Goal: Information Seeking & Learning: Learn about a topic

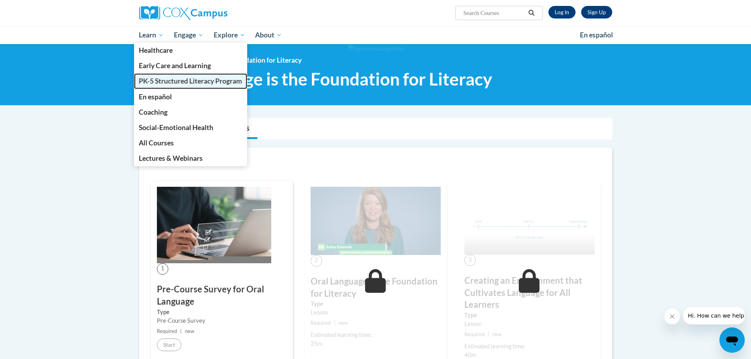
click at [151, 79] on span "PK-5 Structured Literacy Program" at bounding box center [190, 81] width 103 height 8
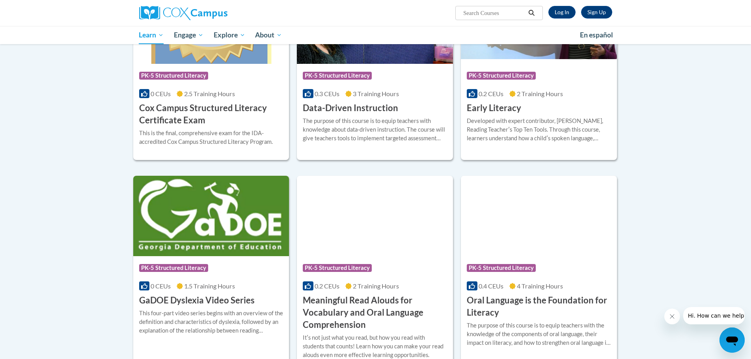
scroll to position [318, 0]
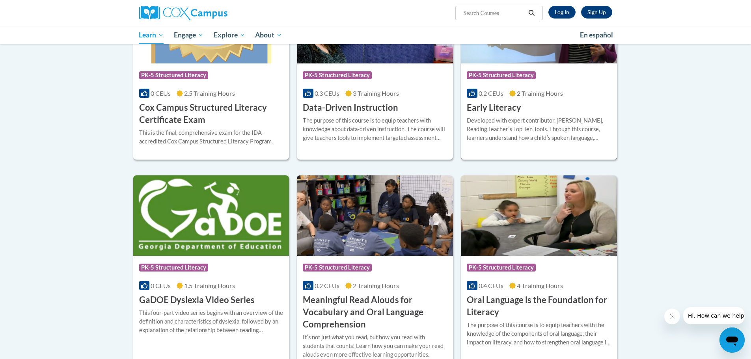
click at [496, 77] on span "PK-5 Structured Literacy" at bounding box center [501, 75] width 69 height 8
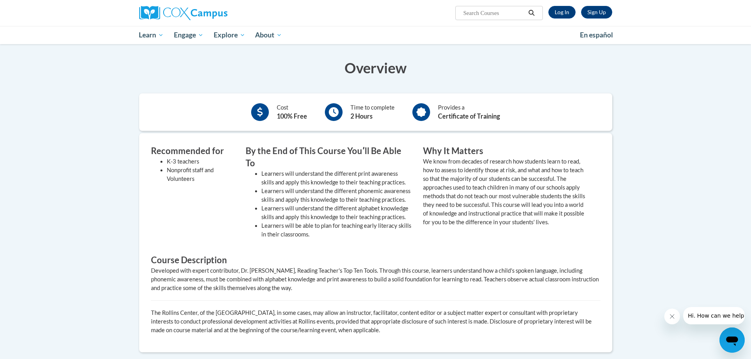
scroll to position [157, 0]
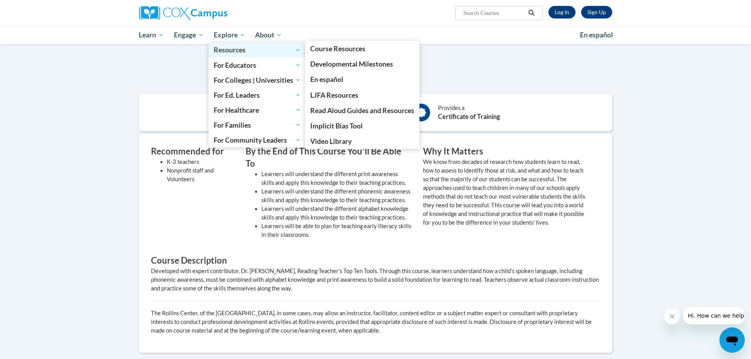
click at [227, 50] on span "Resources" at bounding box center [257, 49] width 87 height 9
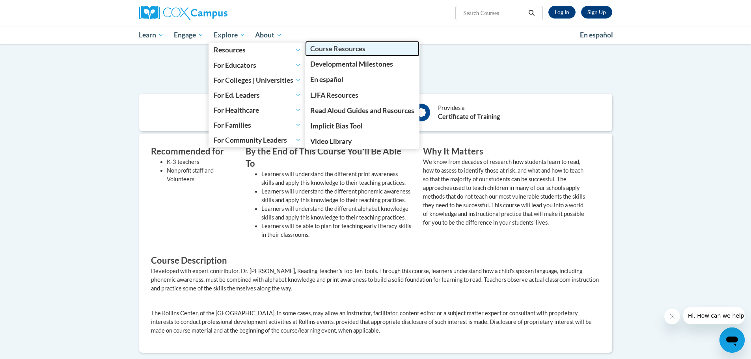
click at [348, 48] on span "Course Resources" at bounding box center [337, 49] width 55 height 8
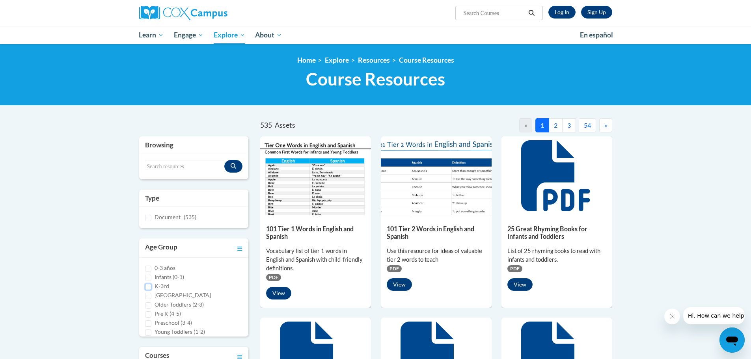
click at [148, 287] on input "K-3rd" at bounding box center [148, 287] width 6 height 6
checkbox input "true"
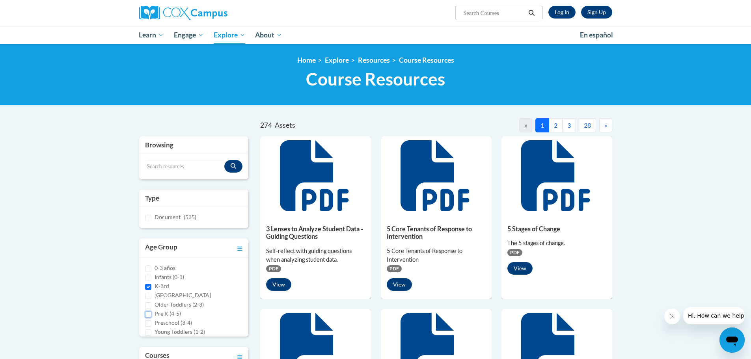
click at [150, 315] on input "Pre K (4-5)" at bounding box center [148, 314] width 6 height 6
checkbox input "true"
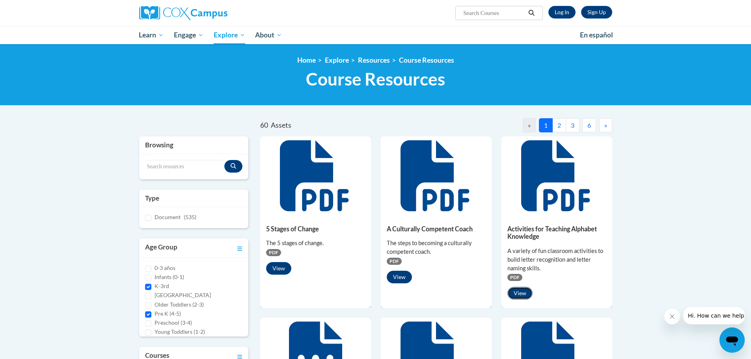
click at [523, 294] on button "View" at bounding box center [519, 293] width 25 height 13
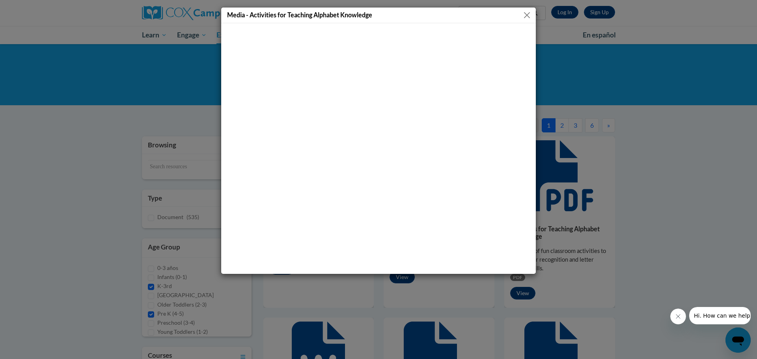
click at [527, 15] on button "Close" at bounding box center [527, 15] width 10 height 10
